Goal: Task Accomplishment & Management: Use online tool/utility

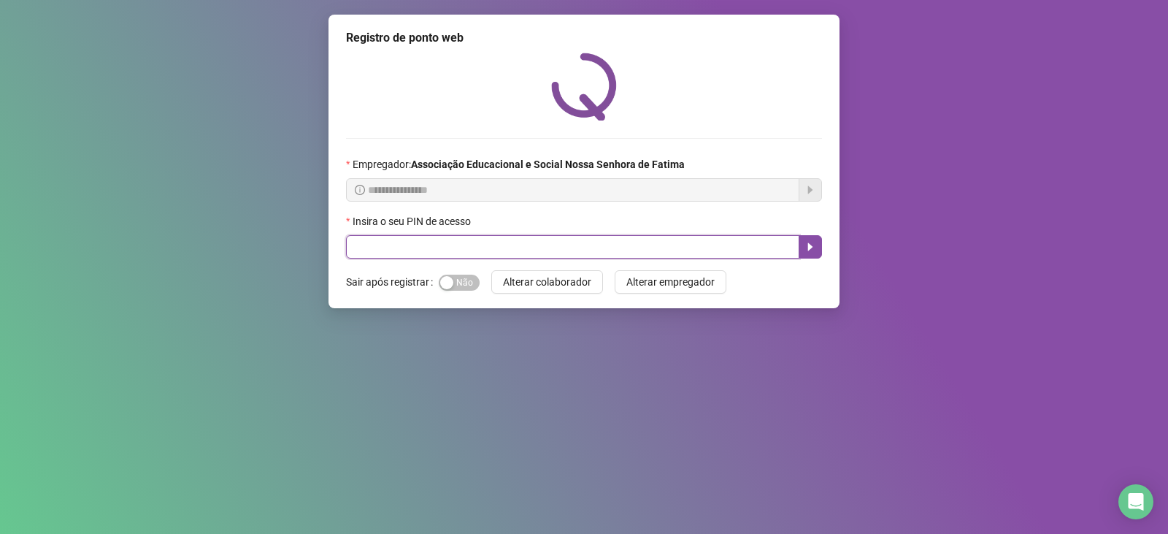
click at [410, 248] on input "text" at bounding box center [572, 246] width 453 height 23
click at [383, 247] on input "text" at bounding box center [572, 246] width 453 height 23
type input "***"
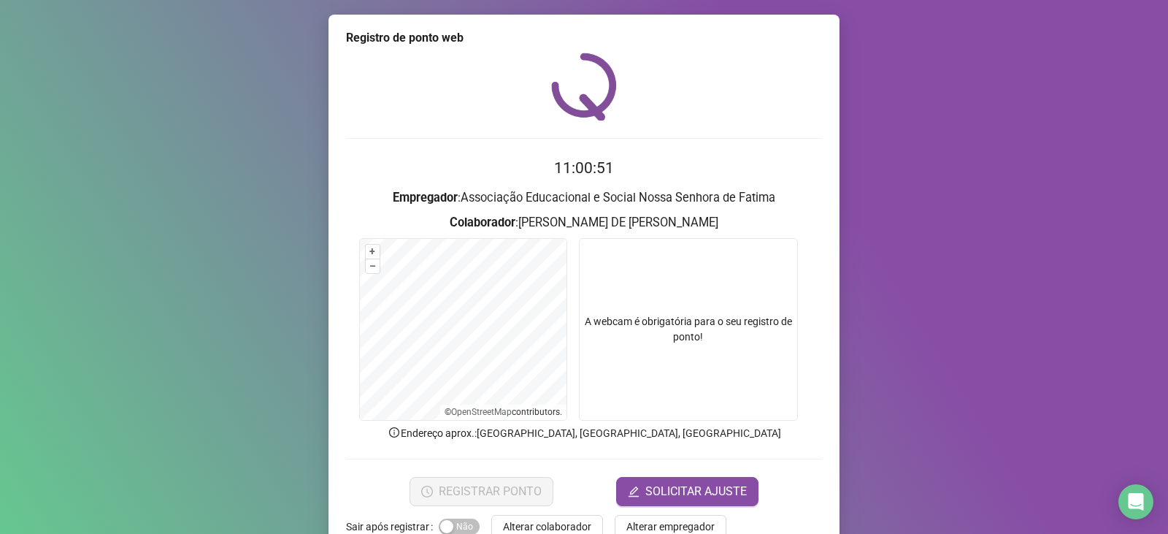
scroll to position [37, 0]
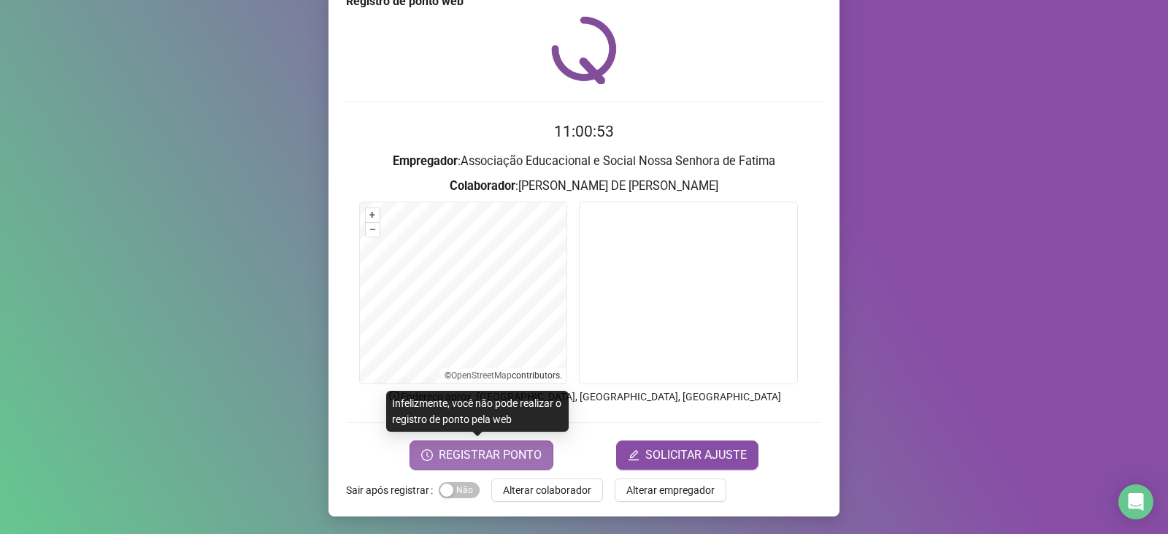
click at [528, 456] on span "REGISTRAR PONTO" at bounding box center [490, 455] width 103 height 18
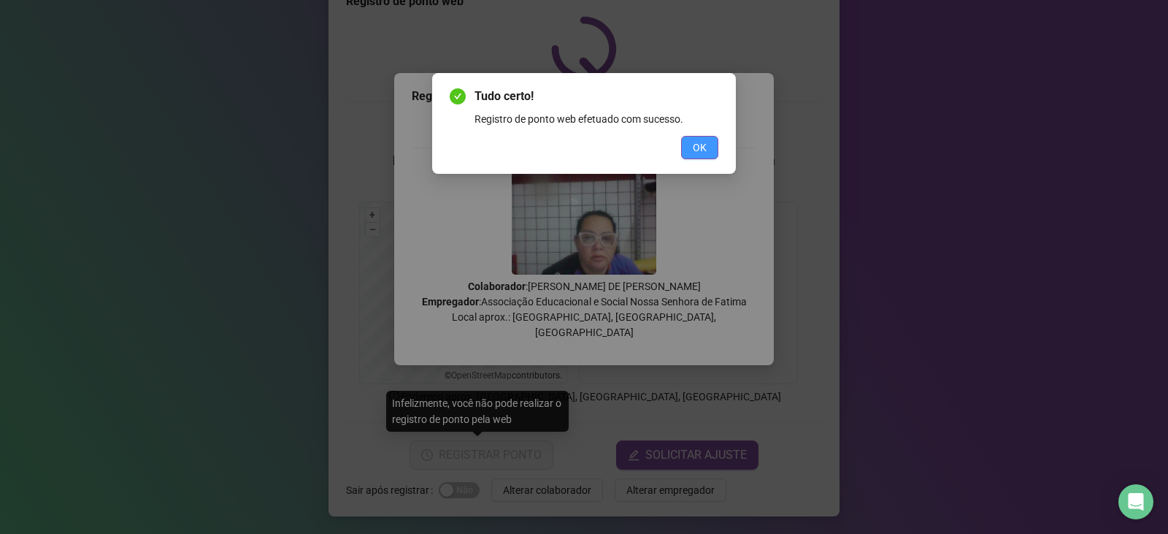
click at [700, 137] on button "OK" at bounding box center [699, 147] width 37 height 23
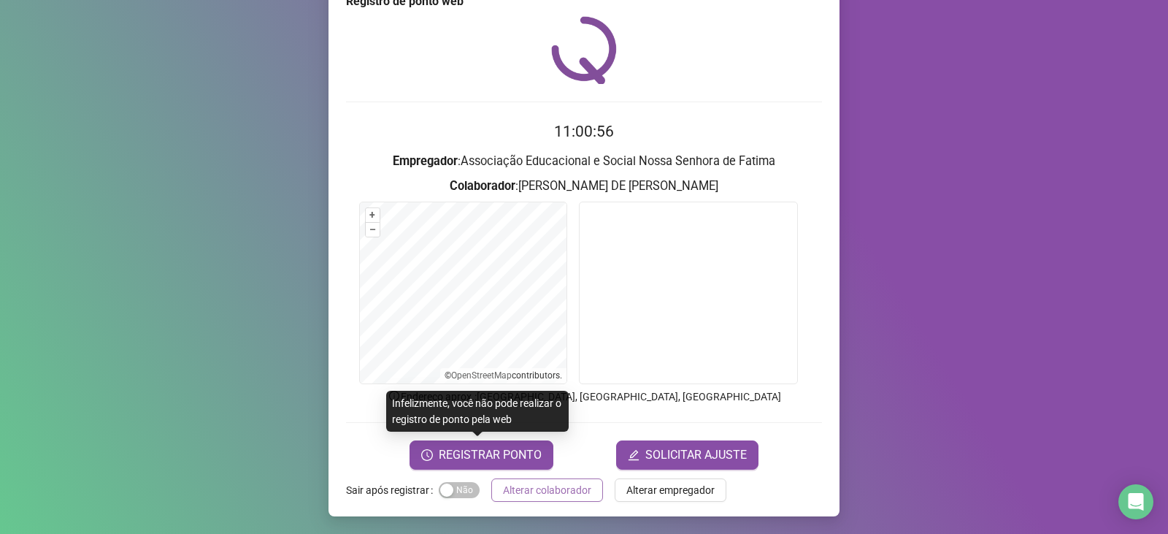
click at [566, 491] on span "Alterar colaborador" at bounding box center [547, 490] width 88 height 16
